Goal: Transaction & Acquisition: Purchase product/service

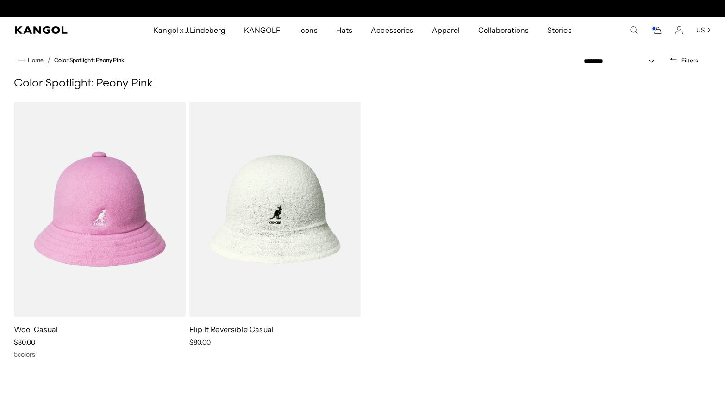
scroll to position [0, 191]
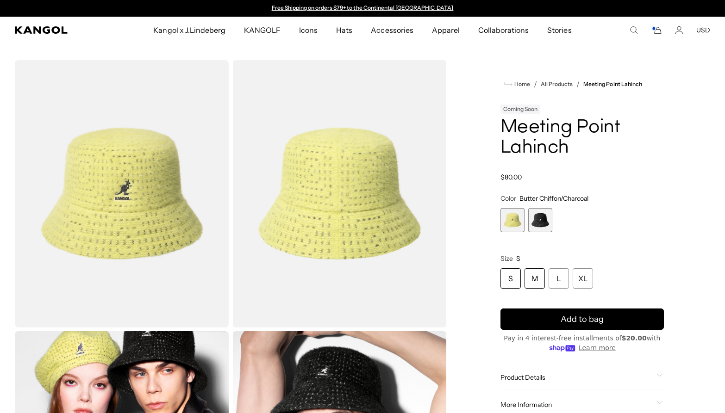
click at [535, 278] on div "M" at bounding box center [535, 279] width 20 height 20
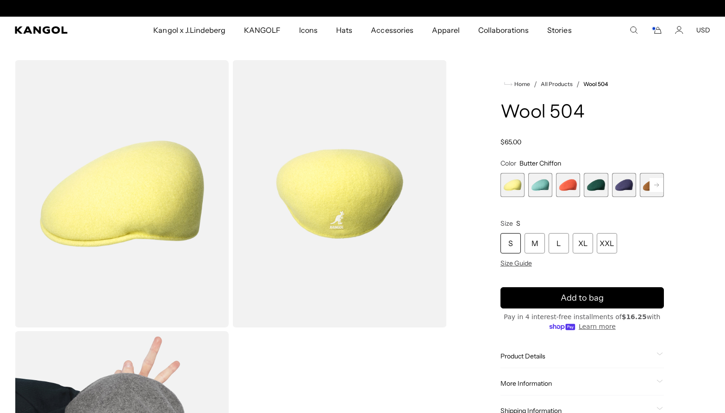
scroll to position [0, 191]
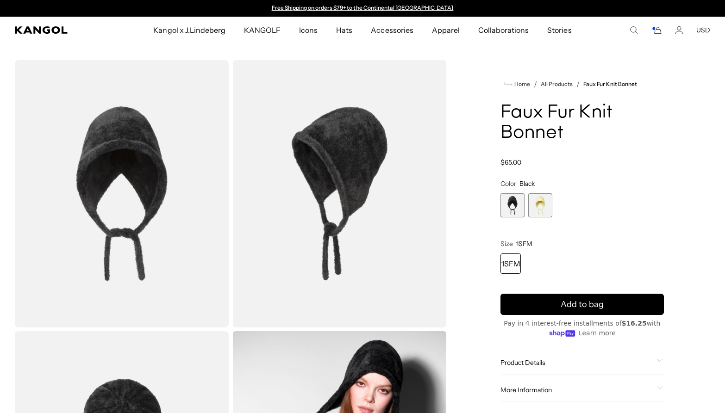
click at [548, 202] on span "2 of 2" at bounding box center [540, 206] width 24 height 24
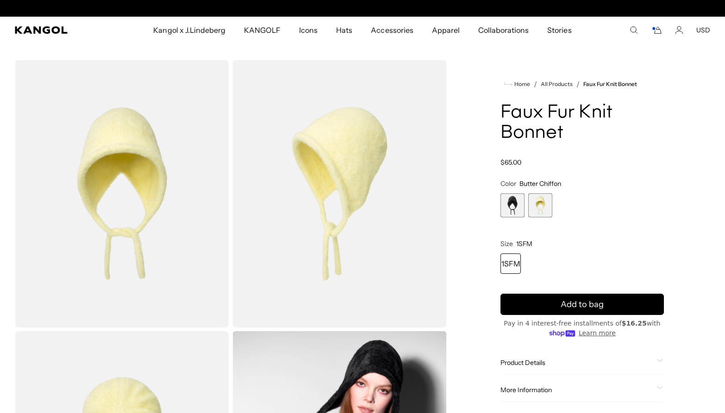
scroll to position [0, 191]
